Goal: Use online tool/utility: Utilize a website feature to perform a specific function

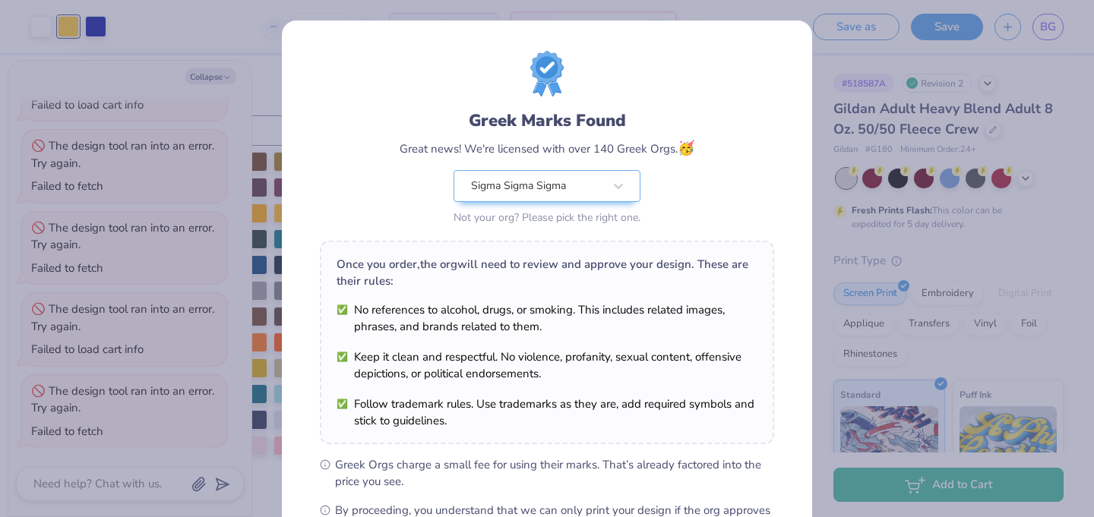
scroll to position [194, 0]
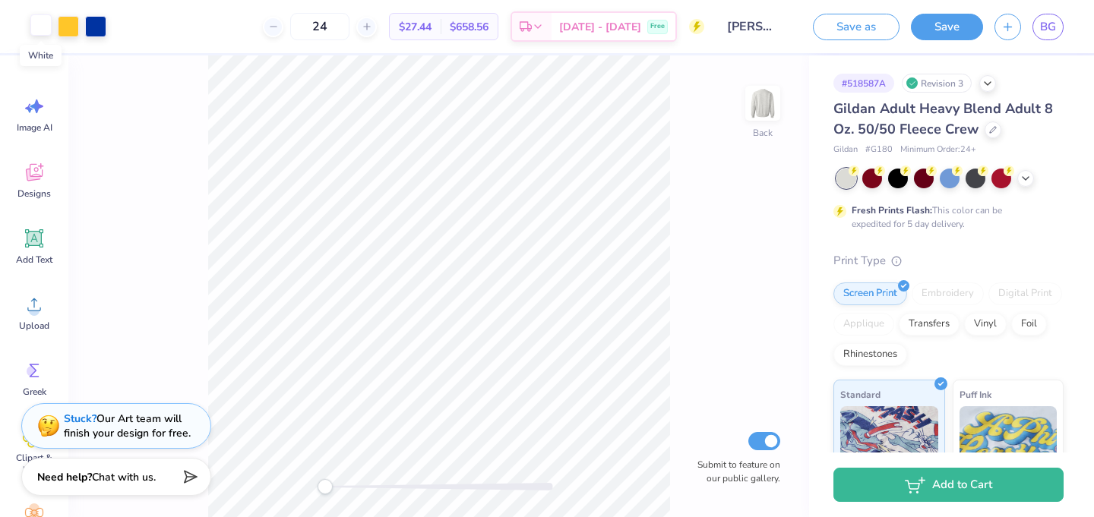
click at [40, 24] on div at bounding box center [40, 24] width 21 height 21
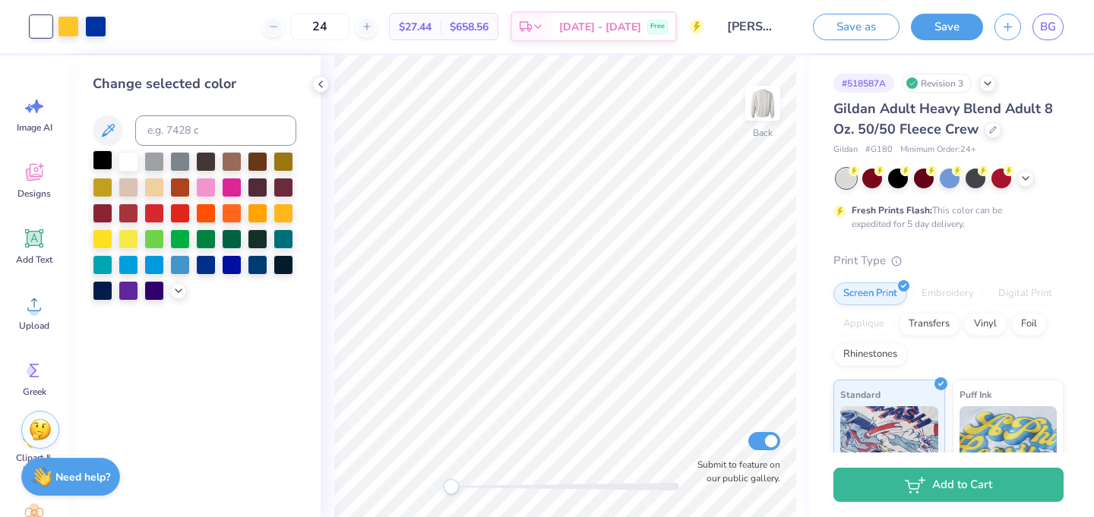
click at [105, 155] on div at bounding box center [103, 160] width 20 height 20
click at [96, 19] on div at bounding box center [95, 24] width 21 height 21
click at [205, 266] on div at bounding box center [206, 264] width 20 height 20
click at [252, 267] on div at bounding box center [258, 264] width 20 height 20
click at [63, 30] on div at bounding box center [68, 24] width 21 height 21
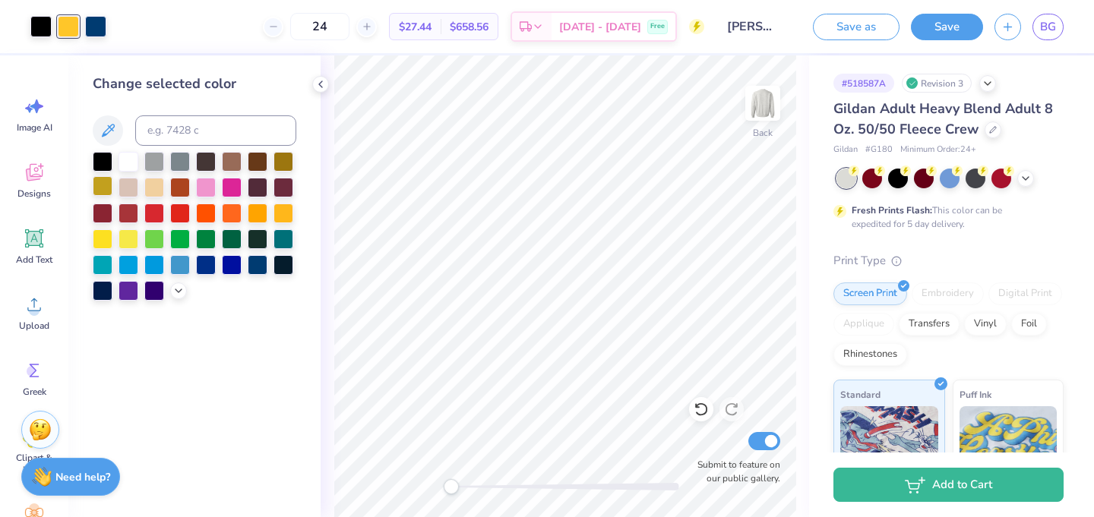
click at [102, 187] on div at bounding box center [103, 186] width 20 height 20
click at [285, 158] on div at bounding box center [283, 160] width 20 height 20
click at [99, 188] on div at bounding box center [103, 186] width 20 height 20
click at [178, 292] on icon at bounding box center [178, 289] width 12 height 12
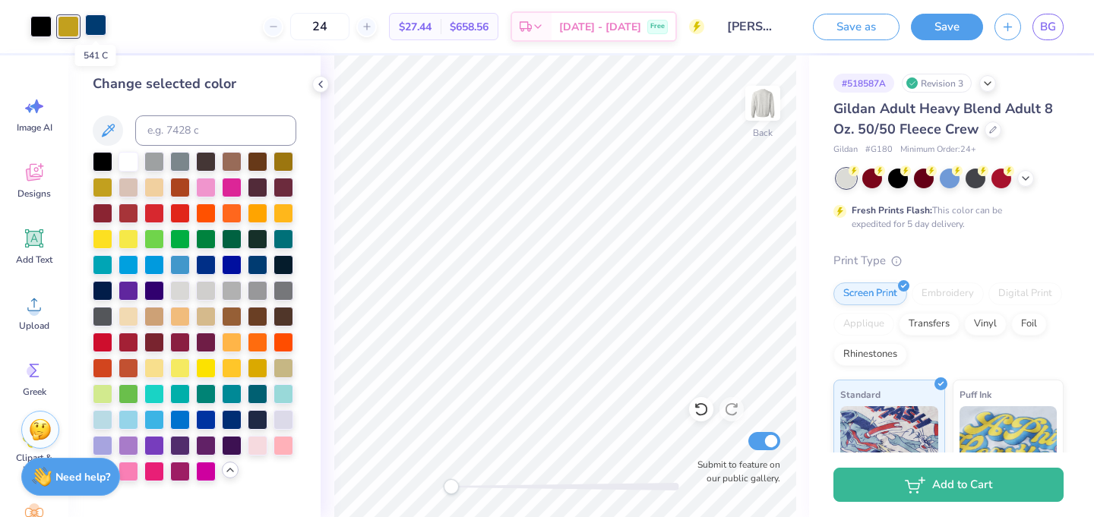
click at [100, 33] on div at bounding box center [95, 24] width 21 height 21
click at [232, 415] on div at bounding box center [232, 419] width 20 height 20
click at [260, 266] on div at bounding box center [258, 264] width 20 height 20
click at [322, 84] on icon at bounding box center [320, 84] width 12 height 12
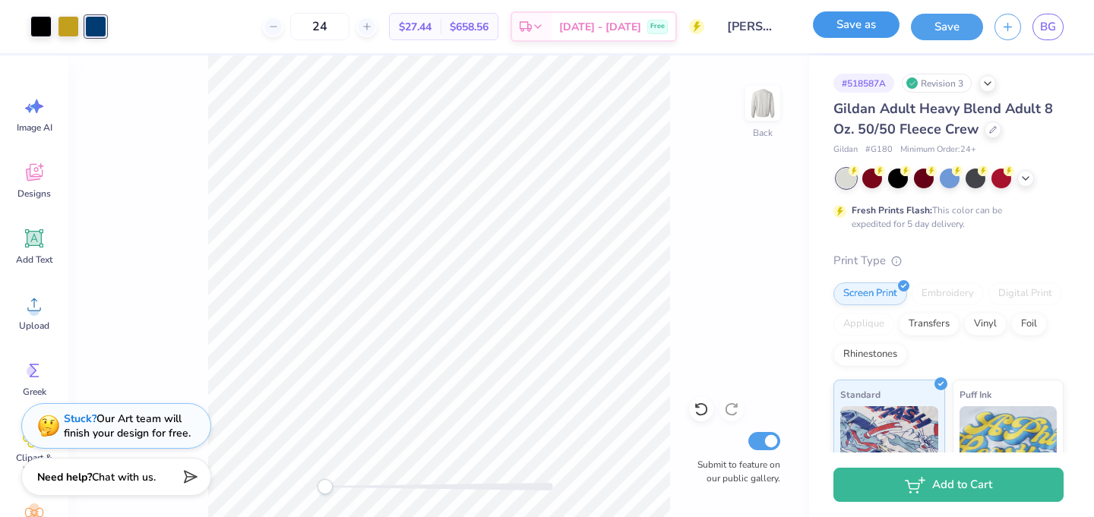
click at [822, 30] on button "Save as" at bounding box center [856, 24] width 87 height 27
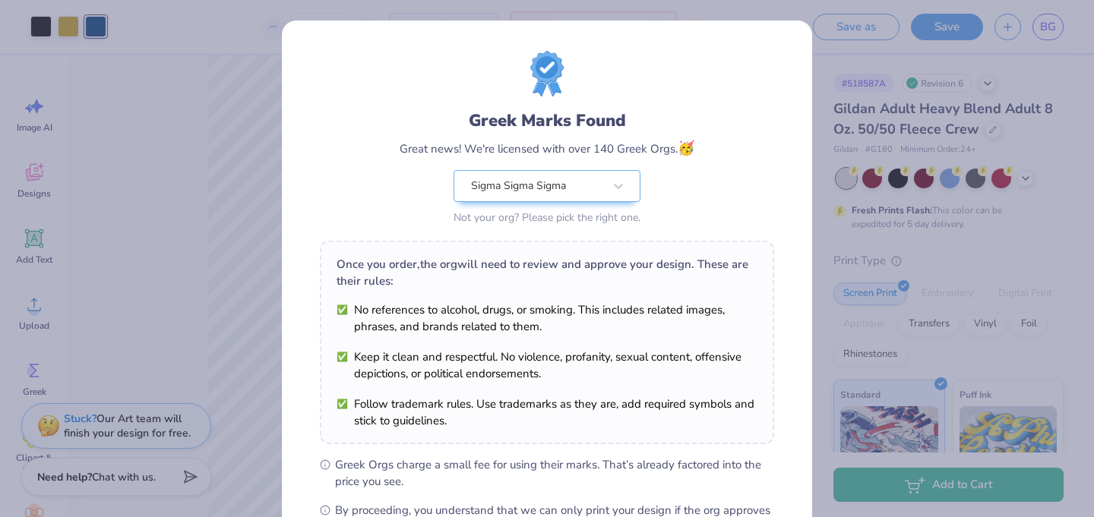
scroll to position [150, 0]
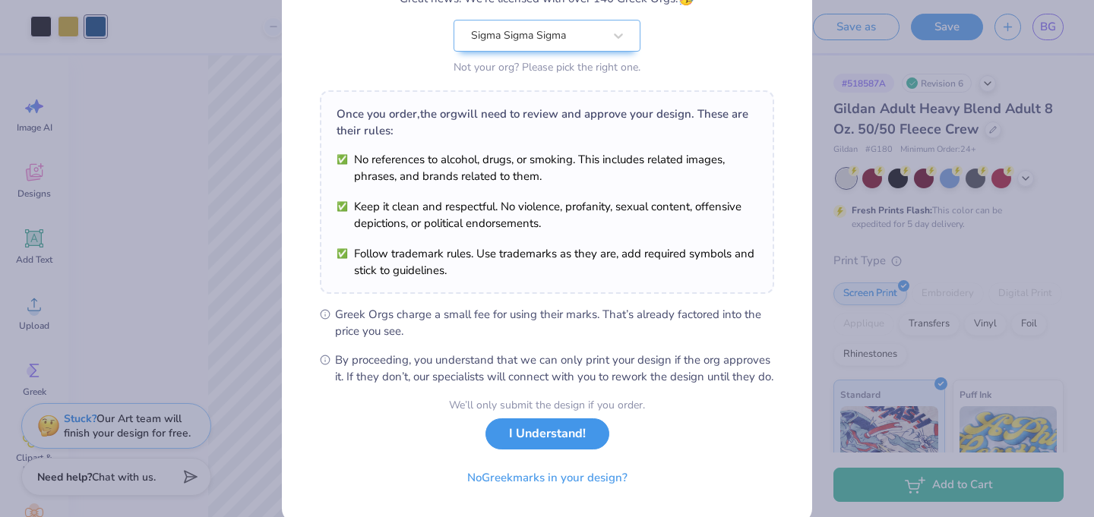
click at [535, 450] on button "I Understand!" at bounding box center [547, 433] width 124 height 31
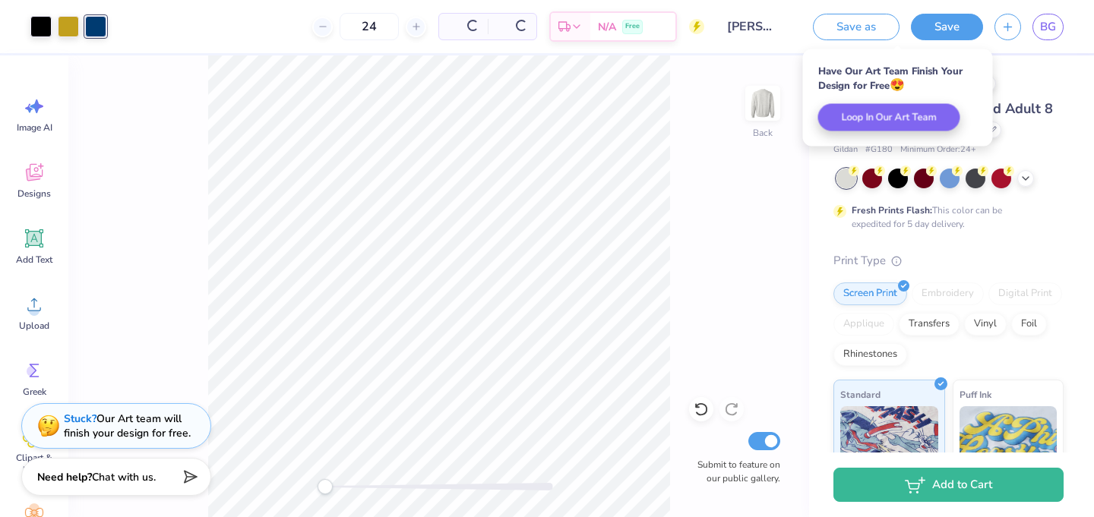
scroll to position [0, 0]
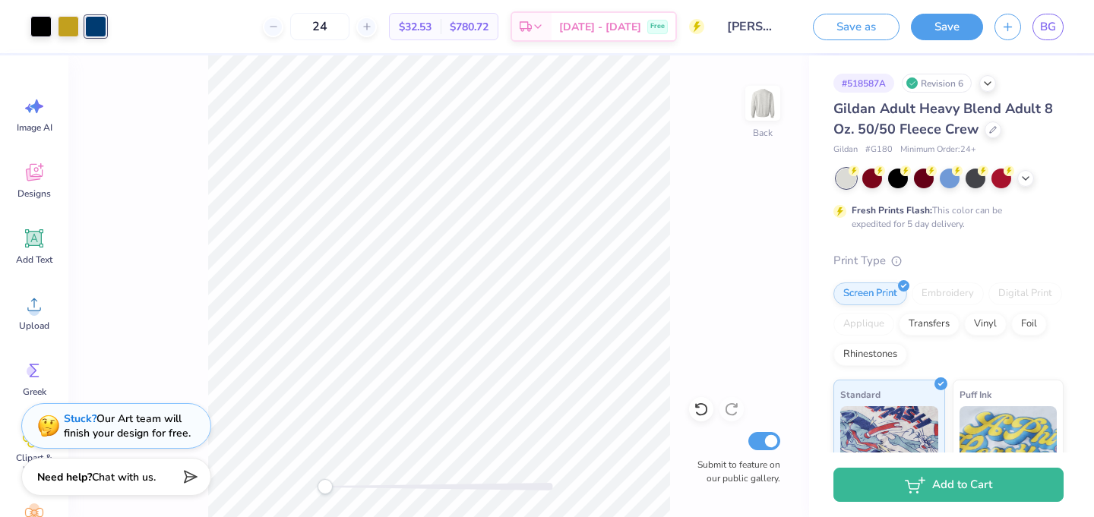
click at [327, 492] on div "Back Submit to feature on our public gallery." at bounding box center [438, 286] width 740 height 462
drag, startPoint x: 327, startPoint y: 492, endPoint x: 342, endPoint y: 493, distance: 15.2
click at [342, 493] on div "Accessibility label" at bounding box center [340, 486] width 15 height 15
